Goal: Task Accomplishment & Management: Manage account settings

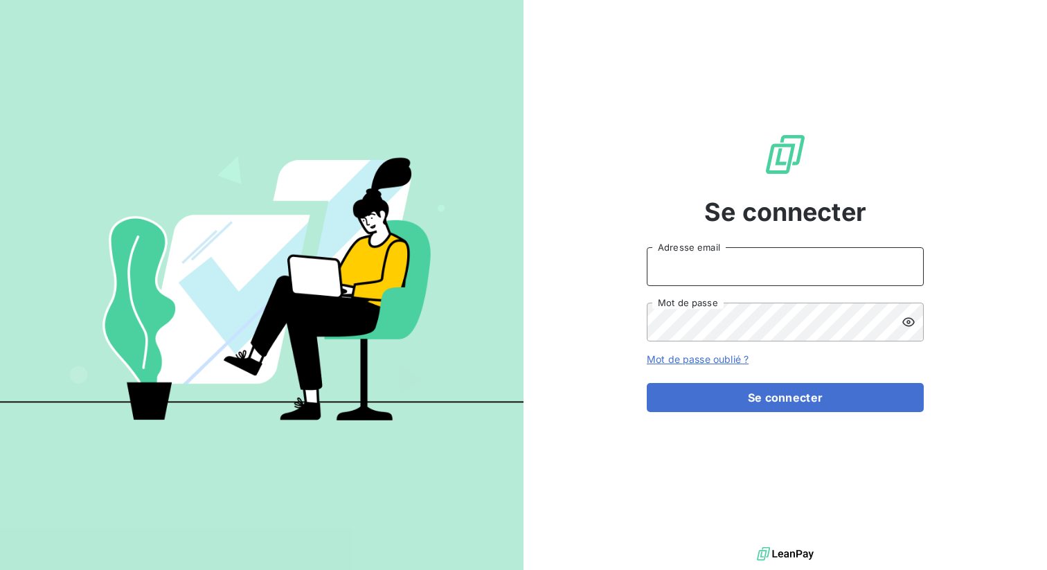
click at [655, 248] on input "Adresse email" at bounding box center [785, 266] width 277 height 39
click at [724, 277] on input "Adresse email" at bounding box center [785, 266] width 277 height 39
click at [768, 271] on input "Adresse email" at bounding box center [785, 266] width 277 height 39
type input "[PERSON_NAME][EMAIL_ADDRESS][DOMAIN_NAME]"
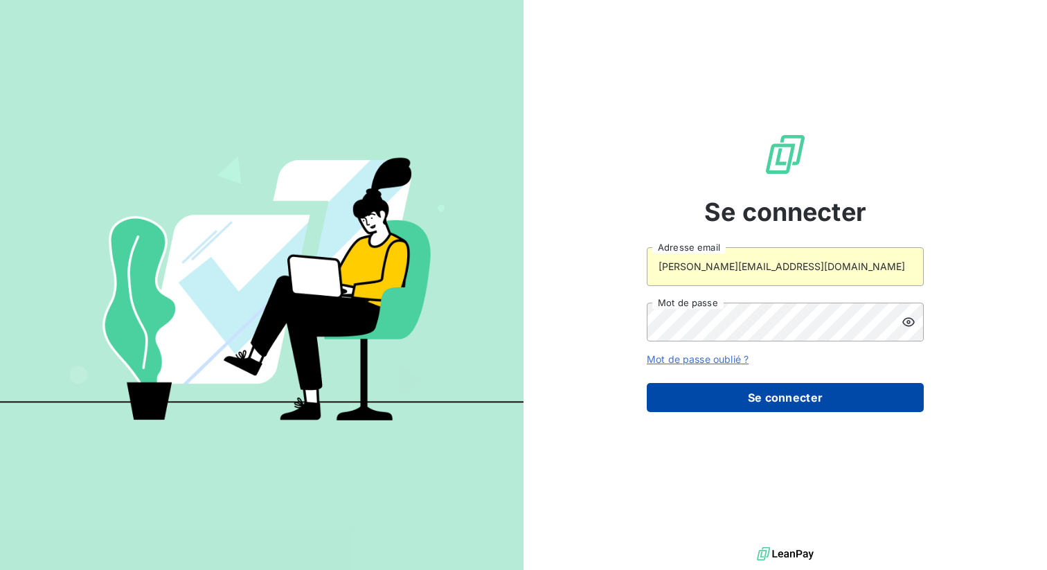
click at [772, 391] on button "Se connecter" at bounding box center [785, 397] width 277 height 29
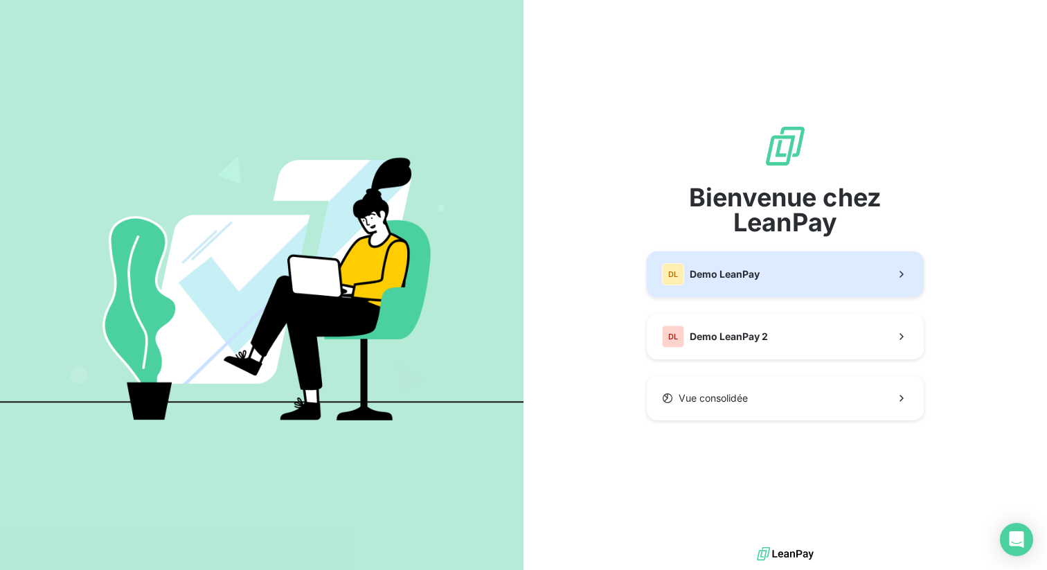
click at [737, 286] on button "DL Demo LeanPay" at bounding box center [785, 274] width 277 height 46
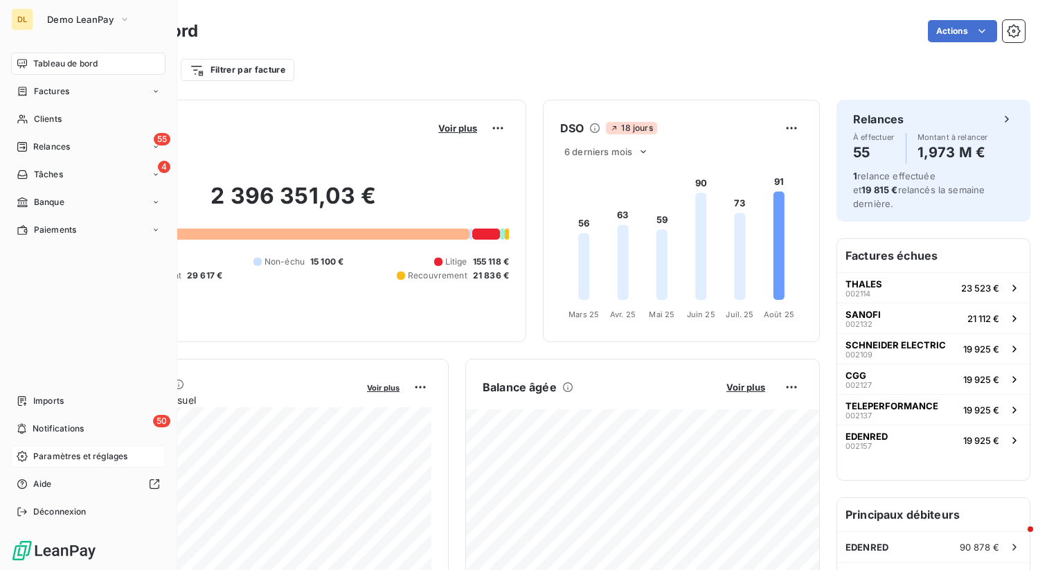
click at [24, 456] on icon at bounding box center [22, 456] width 11 height 11
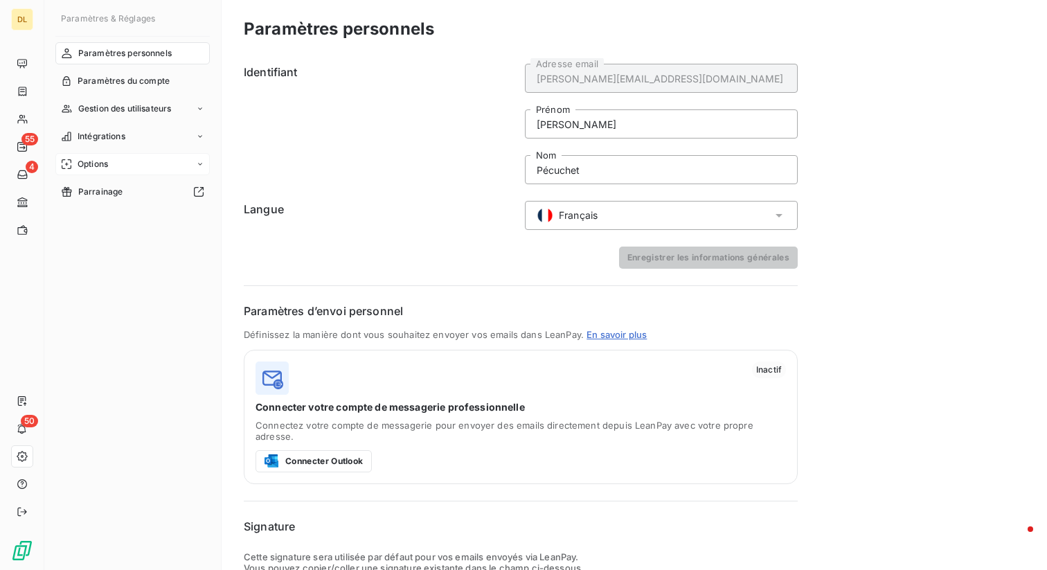
click at [89, 163] on span "Options" at bounding box center [93, 164] width 30 height 12
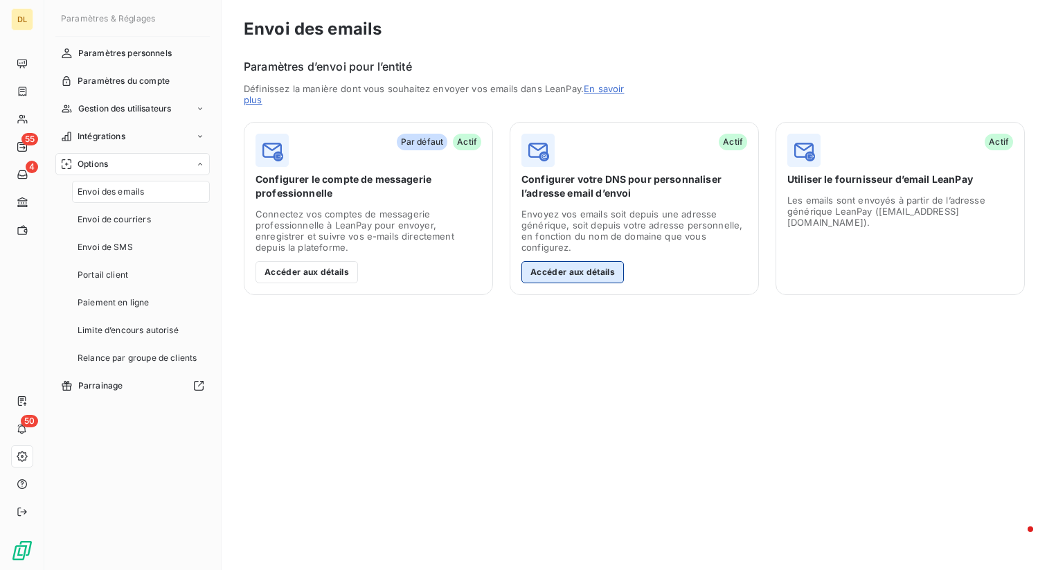
click at [580, 276] on button "Accéder aux détails" at bounding box center [572, 272] width 102 height 22
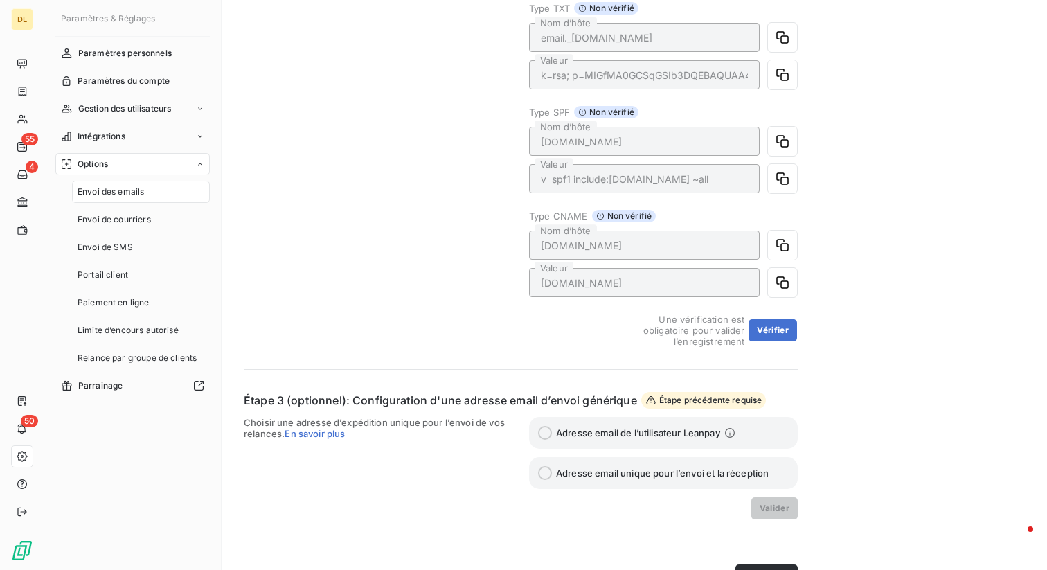
scroll to position [392, 0]
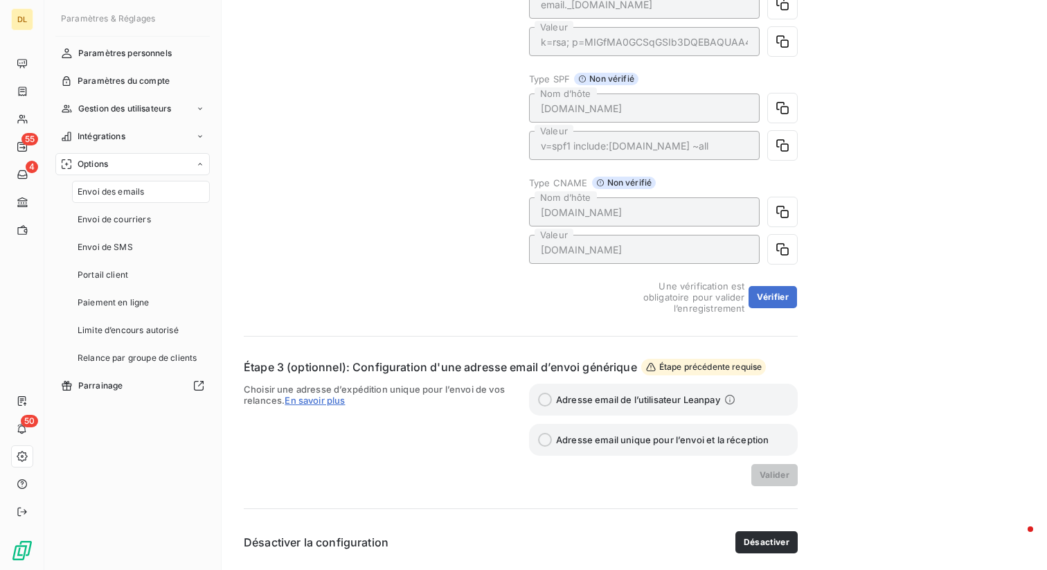
click at [569, 402] on span "Adresse email de l’utilisateur Leanpay" at bounding box center [638, 399] width 164 height 11
drag, startPoint x: 681, startPoint y: 449, endPoint x: 670, endPoint y: 443, distance: 13.1
click at [677, 447] on label "Adresse email unique pour l’envoi et la réception" at bounding box center [663, 440] width 269 height 32
click at [668, 438] on span "Adresse email unique pour l’envoi et la réception" at bounding box center [662, 439] width 213 height 11
click at [850, 400] on div "Envoi des emails Configurer votre DNS Étape 1 : définition du domaine d’envoi V…" at bounding box center [634, 89] width 825 height 962
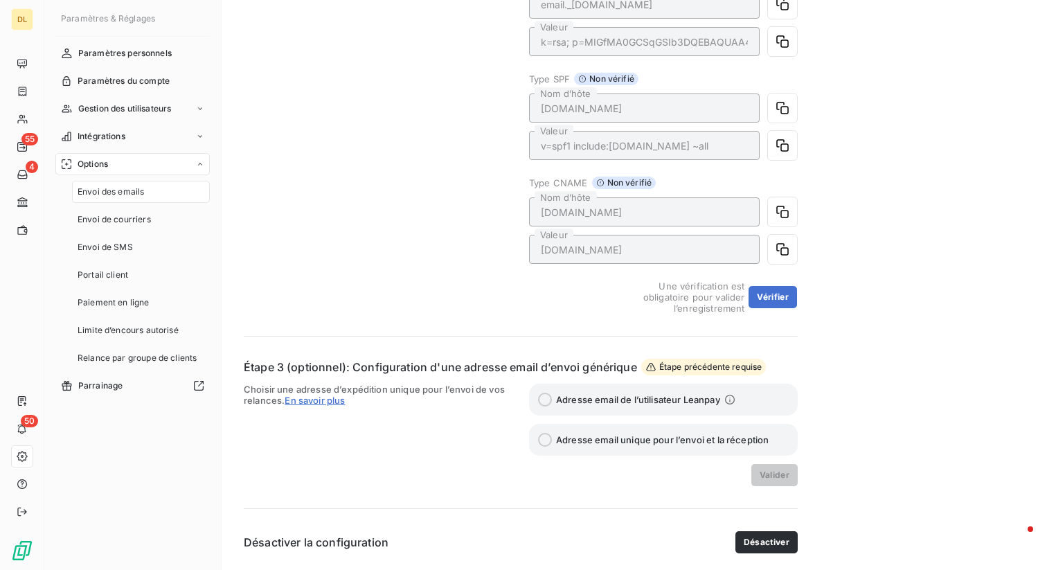
click at [735, 370] on span "Étape précédente requise" at bounding box center [703, 367] width 125 height 17
click at [875, 373] on div "Envoi des emails Configurer votre DNS Étape 1 : définition du domaine d’envoi V…" at bounding box center [634, 89] width 825 height 962
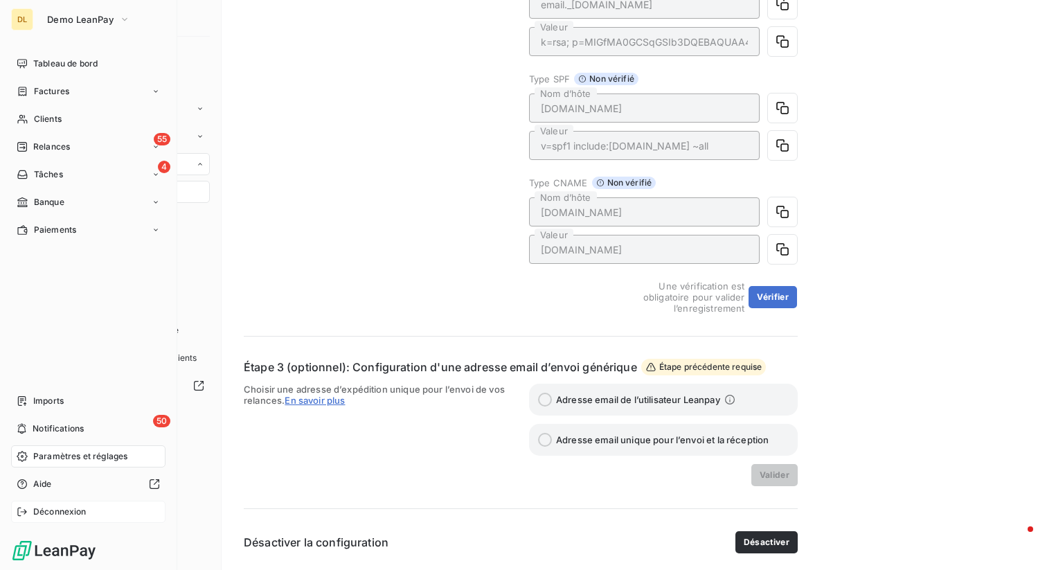
click at [28, 513] on div "Déconnexion" at bounding box center [88, 512] width 154 height 22
